Goal: Check status

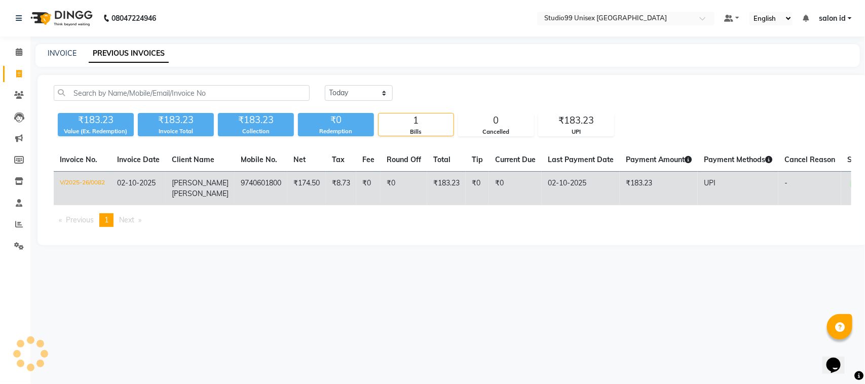
click at [206, 197] on span "SURYAVANSHI" at bounding box center [200, 193] width 57 height 9
